Goal: Information Seeking & Learning: Learn about a topic

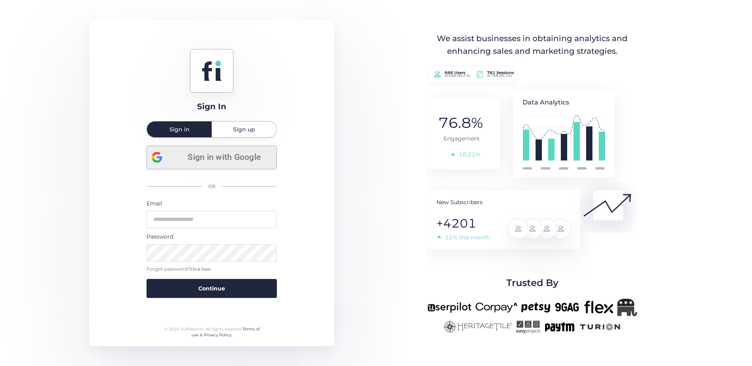
click at [222, 157] on span "Sign in with Google" at bounding box center [224, 157] width 95 height 13
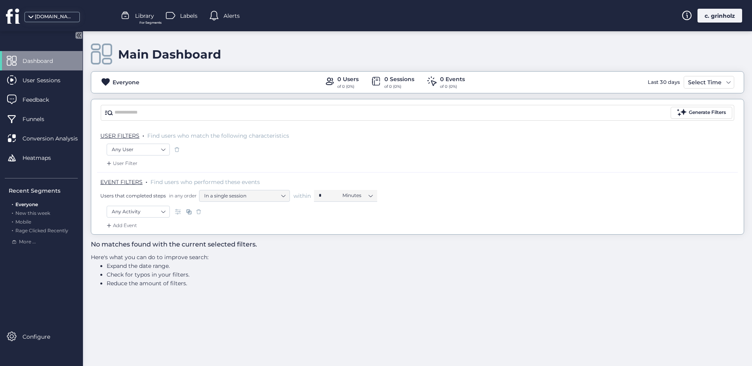
click at [50, 21] on div "[DOMAIN_NAME]" at bounding box center [52, 17] width 55 height 10
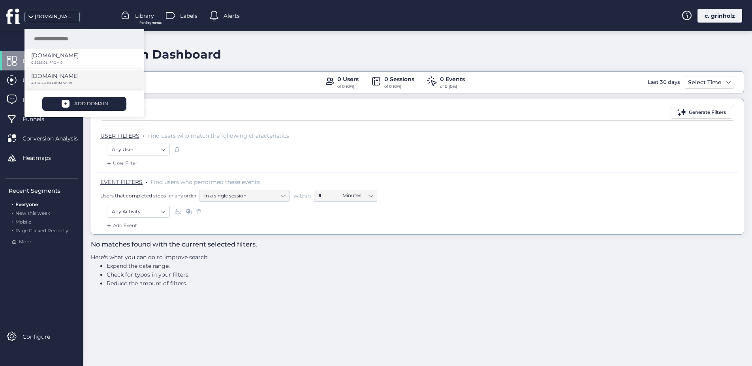
click at [53, 60] on p "[DOMAIN_NAME]" at bounding box center [54, 55] width 47 height 9
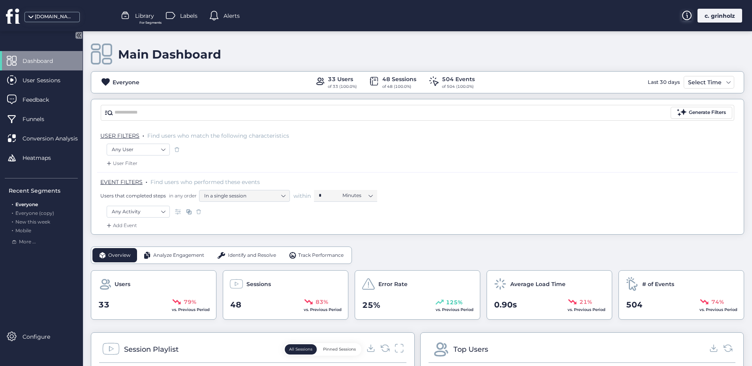
click at [687, 16] on icon at bounding box center [687, 15] width 10 height 9
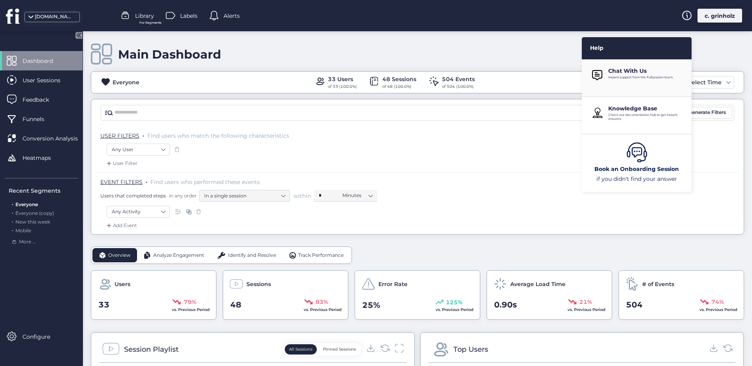
click at [626, 80] on div "Chat With Us Instant support from the Fullsession team." at bounding box center [648, 75] width 78 height 16
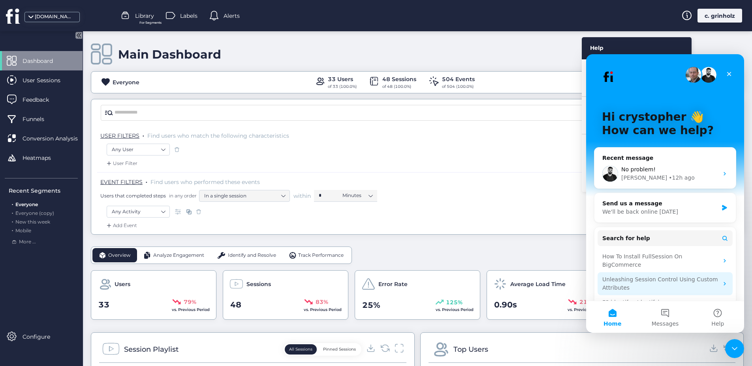
scroll to position [31, 0]
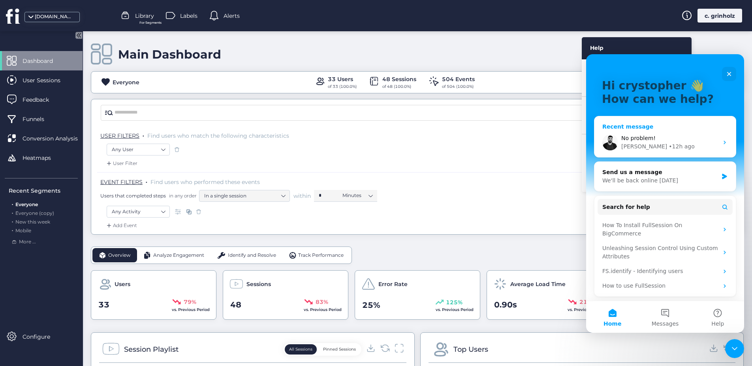
click at [724, 145] on div "No problem! [PERSON_NAME] • 12h ago" at bounding box center [665, 142] width 141 height 29
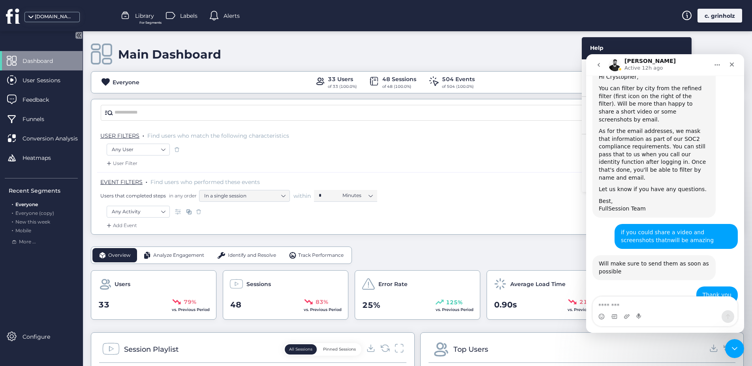
scroll to position [221, 0]
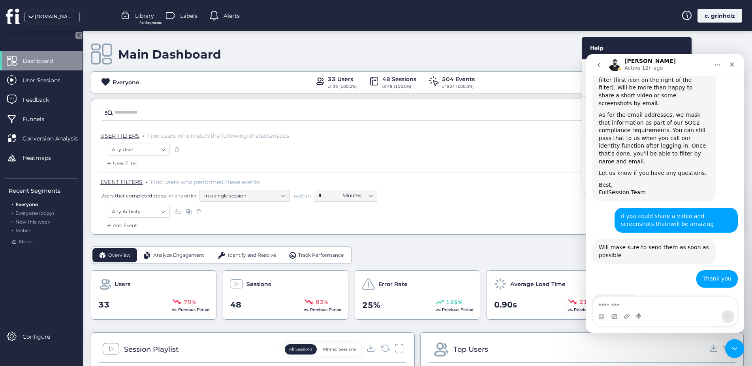
click at [540, 183] on div "EVENT FILTERS . Find users who performed these events Users that completed step…" at bounding box center [419, 190] width 638 height 24
click at [728, 64] on div "Close" at bounding box center [732, 64] width 14 height 14
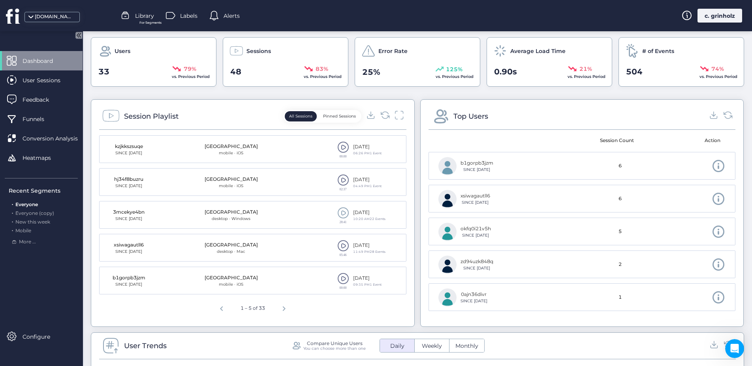
scroll to position [247, 0]
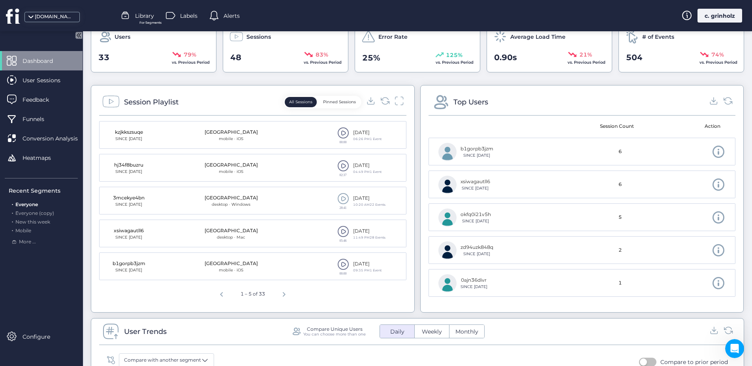
click at [339, 201] on span at bounding box center [344, 198] width 12 height 12
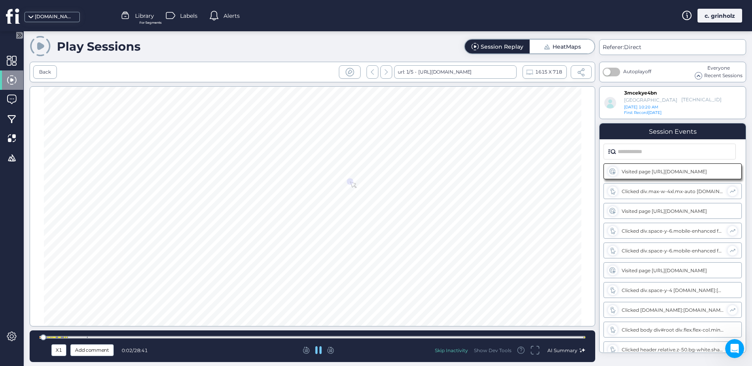
click at [49, 337] on div at bounding box center [49, 336] width 1 height 1
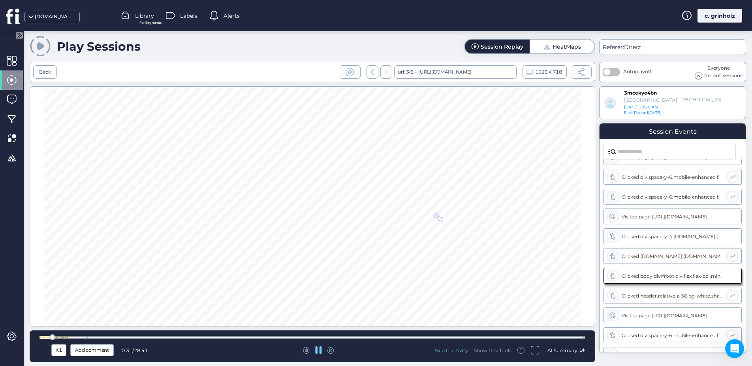
scroll to position [74, 0]
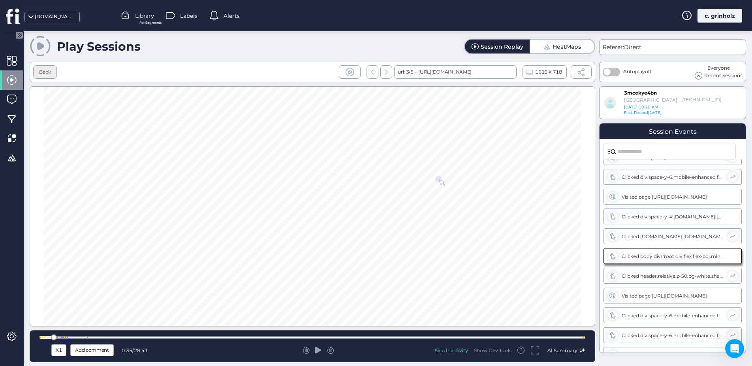
click at [47, 74] on div "Back" at bounding box center [45, 72] width 12 height 8
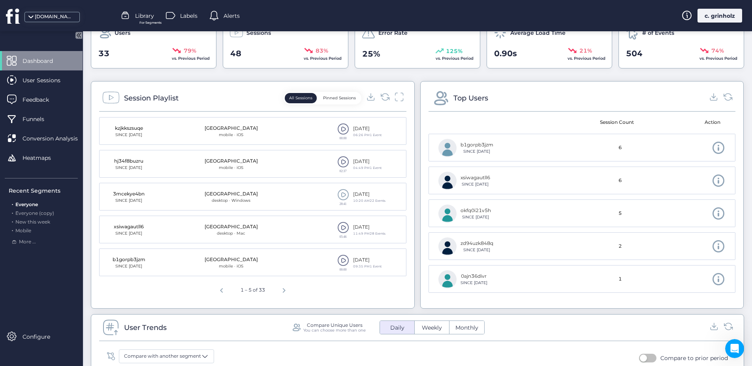
scroll to position [256, 0]
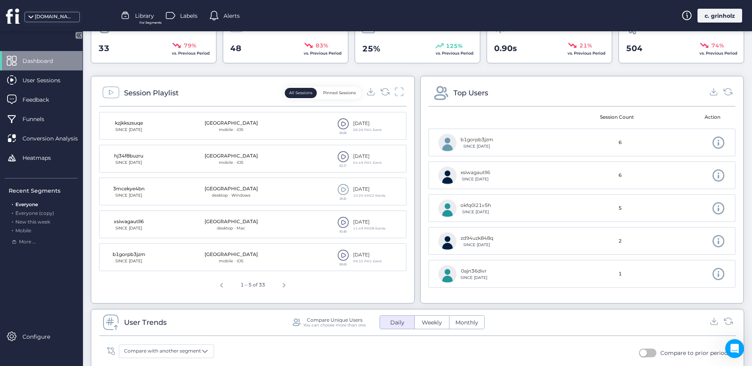
click at [339, 159] on span at bounding box center [344, 157] width 12 height 12
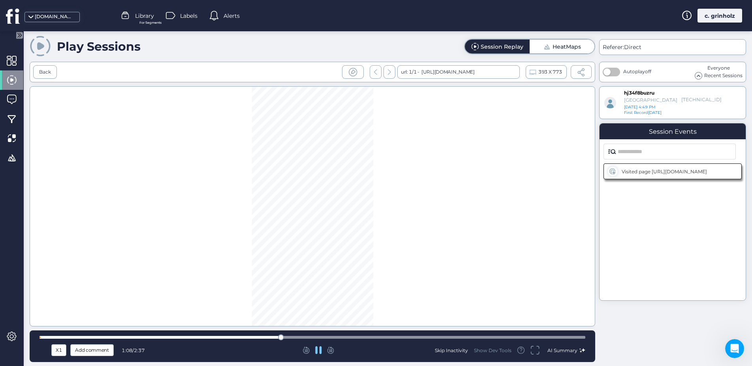
click at [297, 338] on div at bounding box center [313, 337] width 546 height 3
click at [313, 338] on div at bounding box center [313, 337] width 546 height 3
click at [332, 338] on div at bounding box center [313, 337] width 546 height 6
click at [374, 334] on div at bounding box center [313, 337] width 546 height 6
click at [375, 337] on div at bounding box center [378, 337] width 6 height 6
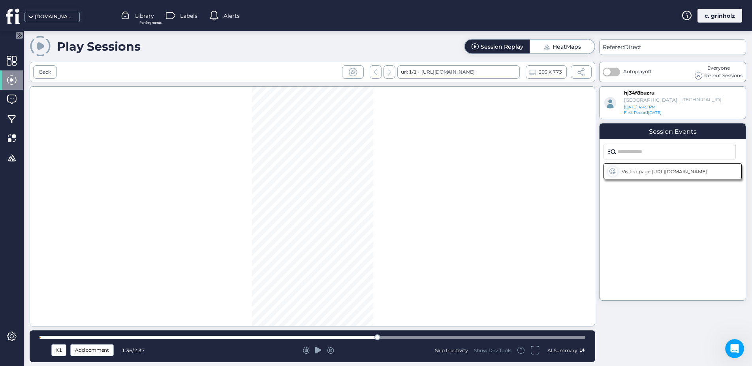
drag, startPoint x: 396, startPoint y: 335, endPoint x: 409, endPoint y: 336, distance: 12.7
click at [397, 334] on div at bounding box center [313, 337] width 546 height 6
click at [415, 338] on div at bounding box center [313, 337] width 546 height 3
click at [444, 339] on div at bounding box center [313, 337] width 546 height 6
click at [464, 338] on div at bounding box center [313, 337] width 546 height 3
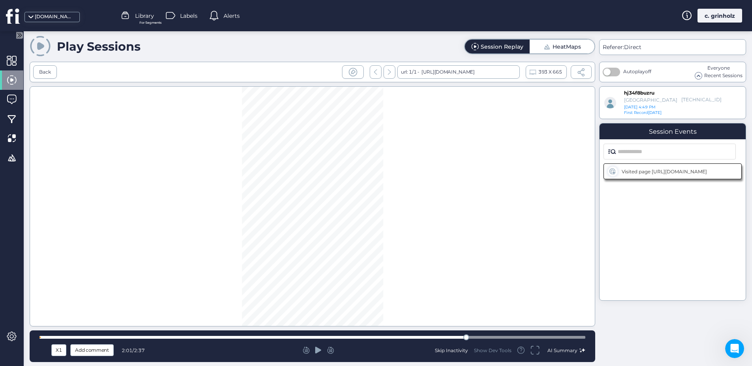
click at [507, 337] on div at bounding box center [313, 337] width 546 height 3
click at [533, 340] on div "X1 Add comment 2:14 / 2:37 Skip Inactivity Show Dev Tools AI Summary" at bounding box center [313, 346] width 566 height 32
click at [534, 338] on div at bounding box center [313, 337] width 546 height 3
click at [561, 337] on div at bounding box center [313, 337] width 546 height 3
click at [321, 352] on icon at bounding box center [318, 350] width 6 height 8
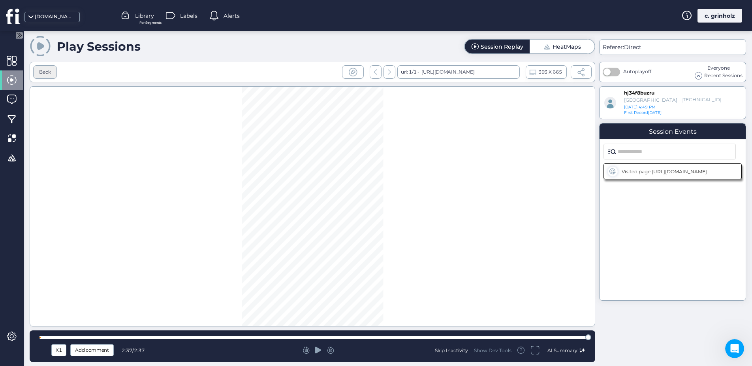
click at [34, 72] on div "Back" at bounding box center [45, 71] width 24 height 13
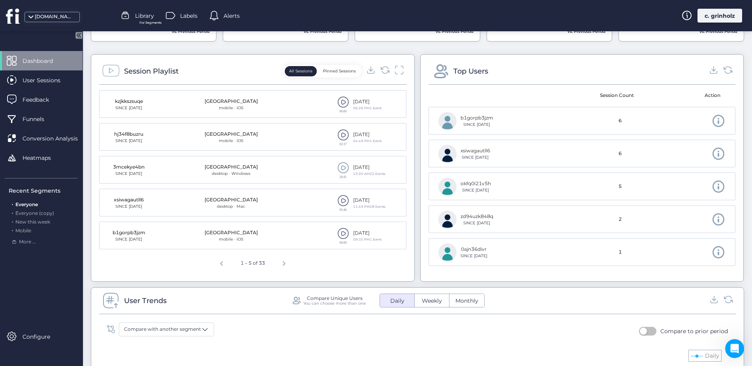
scroll to position [277, 0]
click at [341, 105] on span at bounding box center [344, 103] width 12 height 12
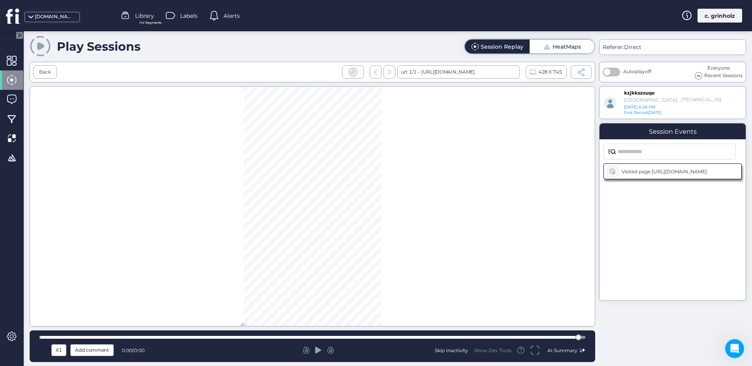
click at [322, 353] on div at bounding box center [319, 350] width 178 height 8
click at [320, 350] on icon at bounding box center [318, 349] width 6 height 7
click at [318, 350] on icon at bounding box center [318, 349] width 6 height 7
click at [305, 341] on div "X1 Add comment 0:00 / 0:00 Skip Inactivity Show Dev Tools AI Summary" at bounding box center [313, 346] width 566 height 32
click at [305, 339] on div at bounding box center [313, 337] width 546 height 6
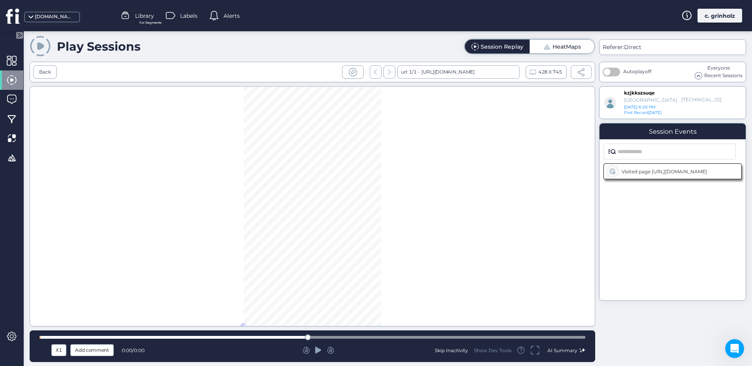
click at [305, 337] on div at bounding box center [308, 337] width 6 height 6
click at [317, 348] on icon at bounding box center [318, 349] width 6 height 7
click at [53, 336] on div at bounding box center [313, 337] width 546 height 3
drag, startPoint x: 45, startPoint y: 342, endPoint x: 29, endPoint y: 343, distance: 16.2
click at [30, 343] on div "X1 Add comment 0:00 / 0:00 Skip Inactivity Show Dev Tools AI Summary" at bounding box center [313, 346] width 566 height 32
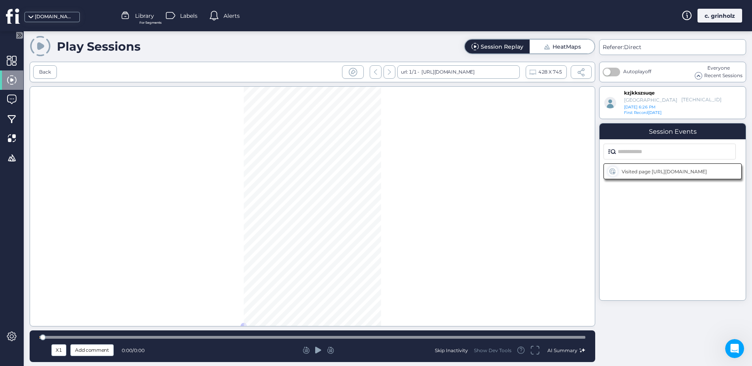
drag, startPoint x: 43, startPoint y: 339, endPoint x: 26, endPoint y: 339, distance: 16.2
click at [28, 339] on div "Play Sessions Session Replay HeatMaps Back url: 1/1 - [URL][DOMAIN_NAME] 428 X …" at bounding box center [388, 198] width 729 height 334
click at [318, 353] on icon at bounding box center [318, 350] width 6 height 8
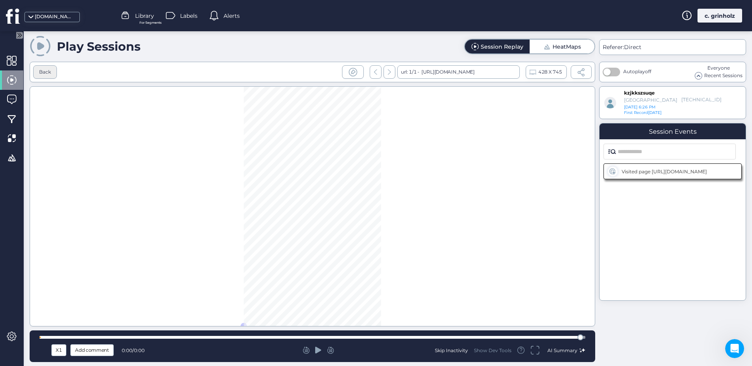
click at [50, 67] on div "Back" at bounding box center [45, 71] width 24 height 13
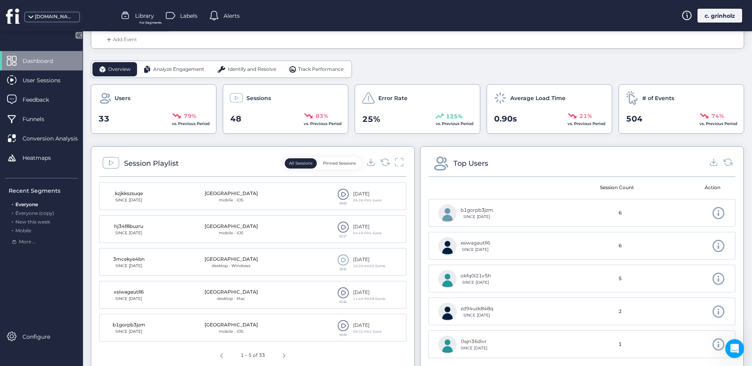
scroll to position [143, 0]
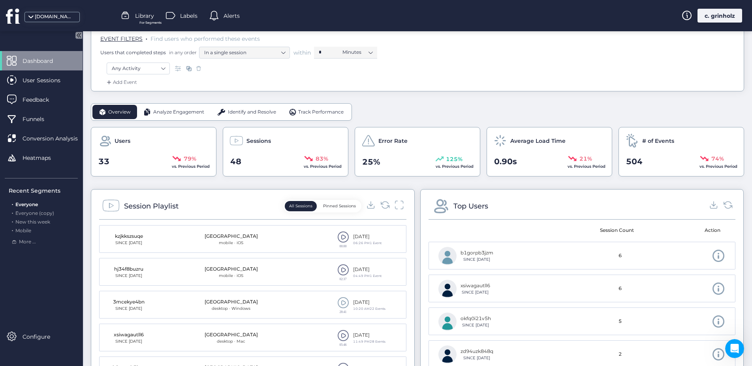
click at [712, 255] on span at bounding box center [719, 256] width 14 height 14
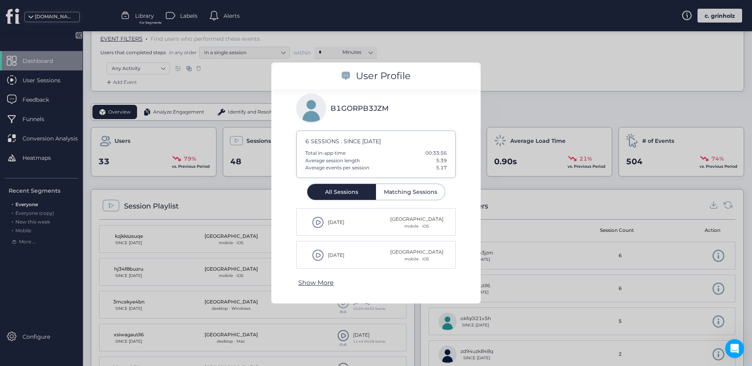
click at [556, 105] on div at bounding box center [376, 183] width 752 height 366
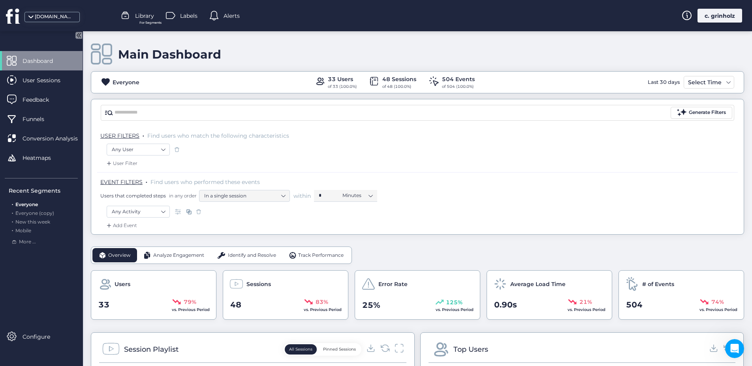
scroll to position [241, 0]
